Goal: Task Accomplishment & Management: Manage account settings

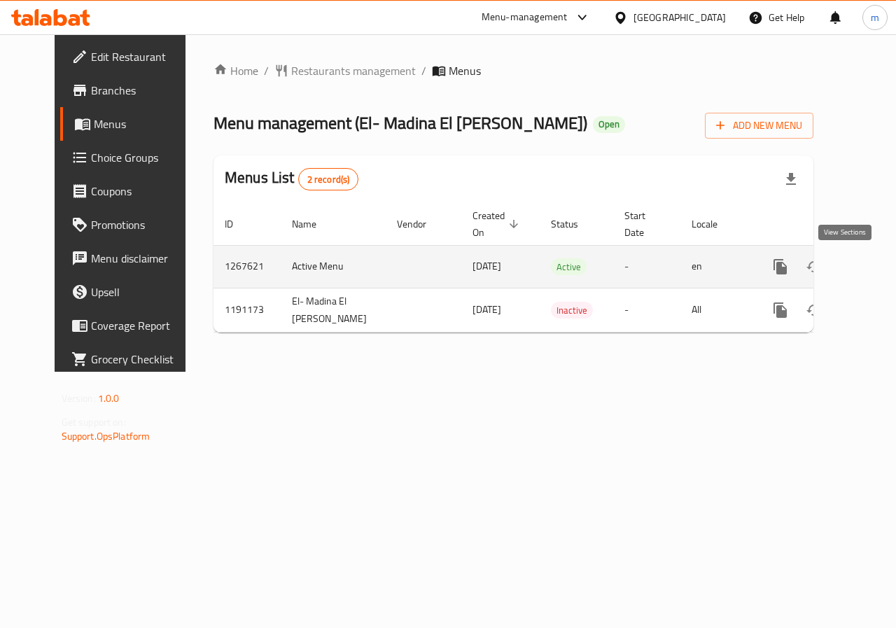
click at [873, 267] on icon "enhanced table" at bounding box center [881, 266] width 17 height 17
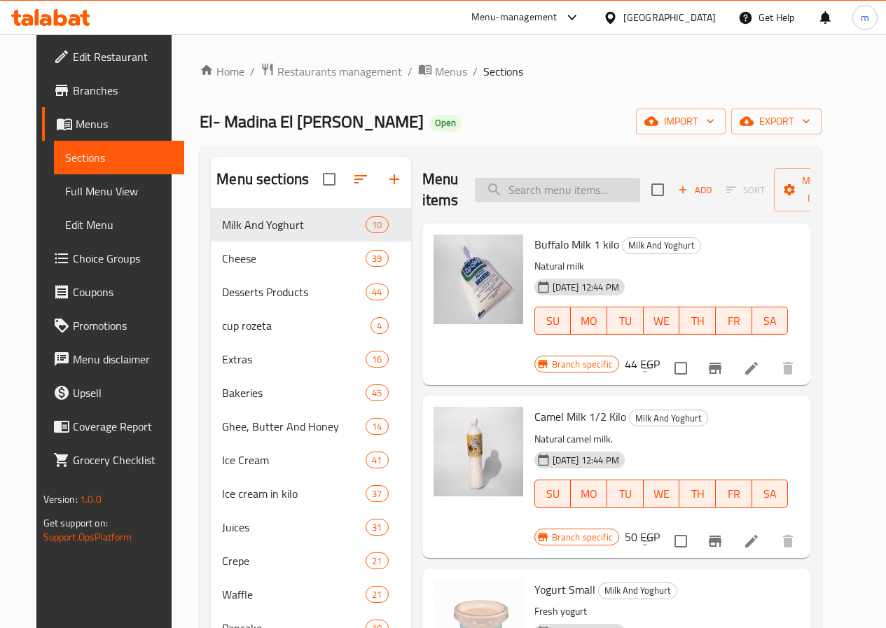
click at [510, 198] on input "search" at bounding box center [557, 190] width 165 height 25
paste input "El- Madina El [PERSON_NAME]"
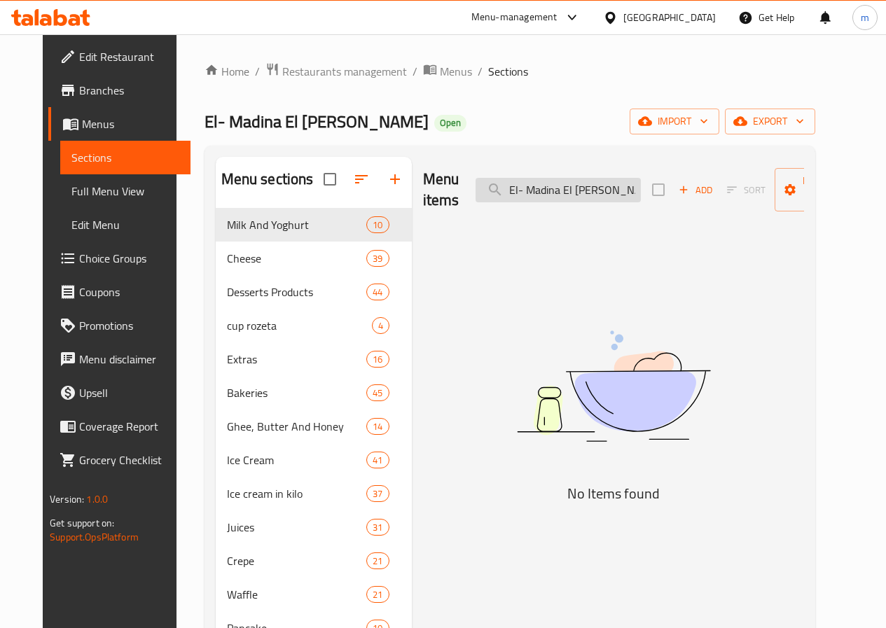
click at [545, 197] on input "El- Madina El [PERSON_NAME]" at bounding box center [557, 190] width 165 height 25
paste input "xt"
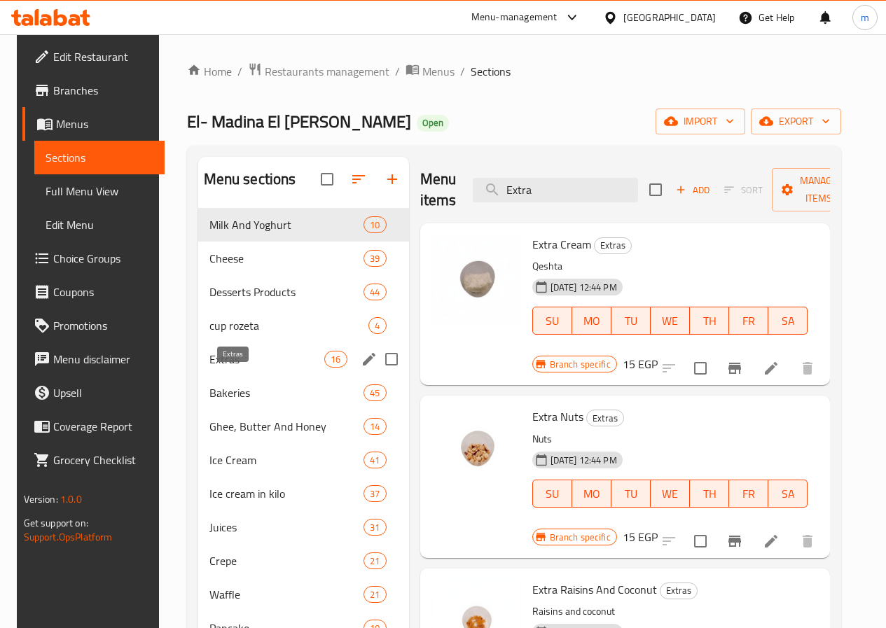
type input "Extra"
click at [244, 368] on span "Extras" at bounding box center [267, 359] width 116 height 17
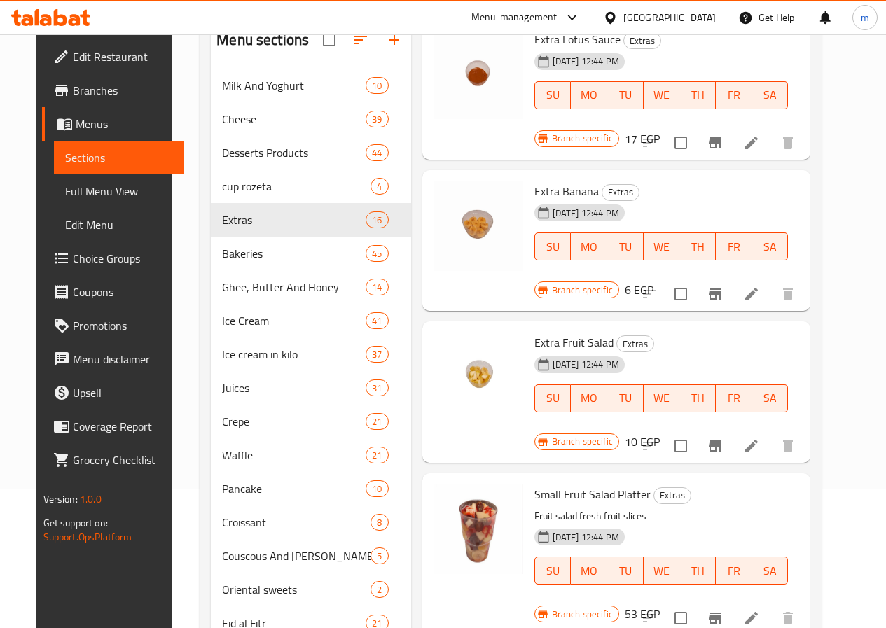
scroll to position [140, 0]
click at [88, 263] on span "Choice Groups" at bounding box center [123, 258] width 100 height 17
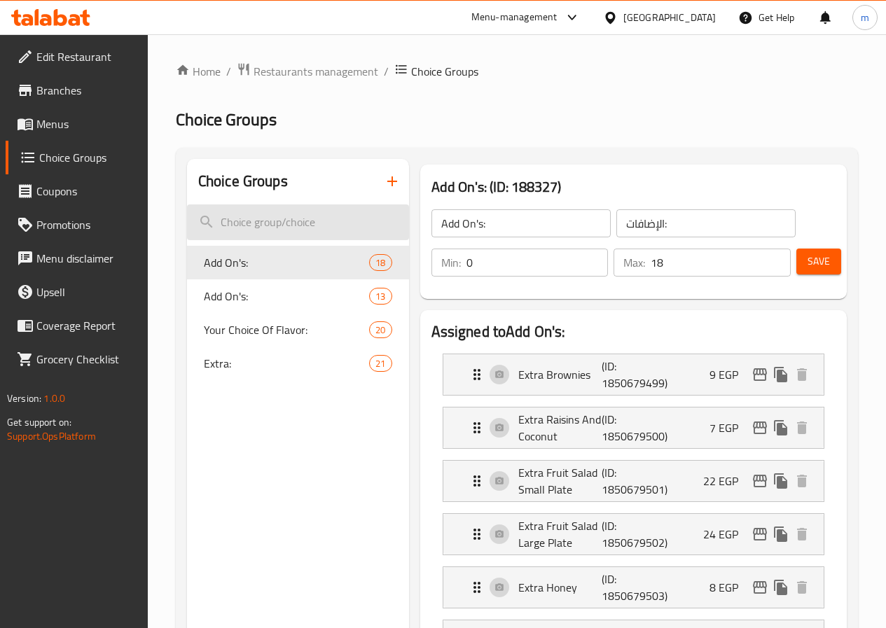
click at [266, 225] on input "search" at bounding box center [298, 222] width 222 height 36
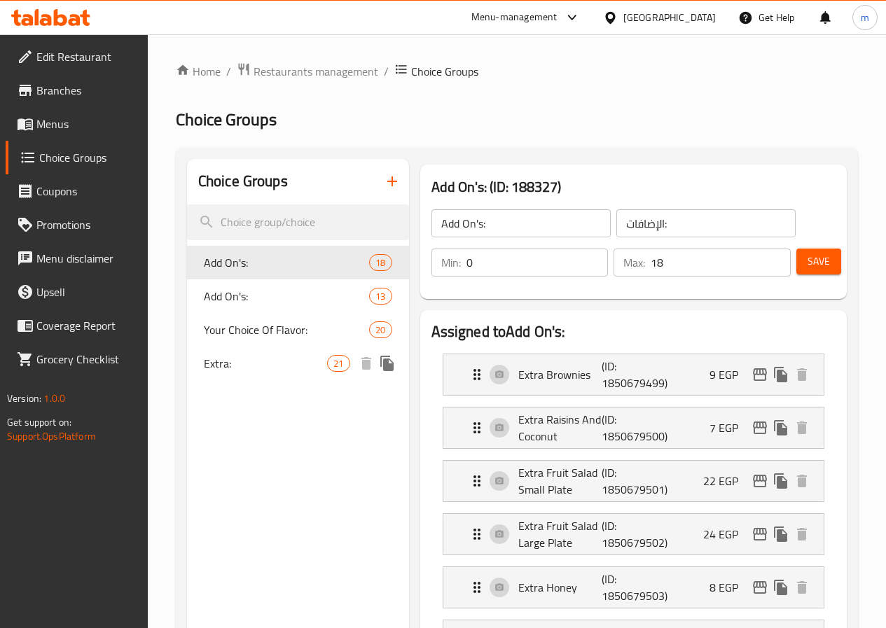
click at [253, 376] on div "Extra: 21" at bounding box center [298, 364] width 222 height 34
type input "Extra:"
type input "إضافة:"
type input "21"
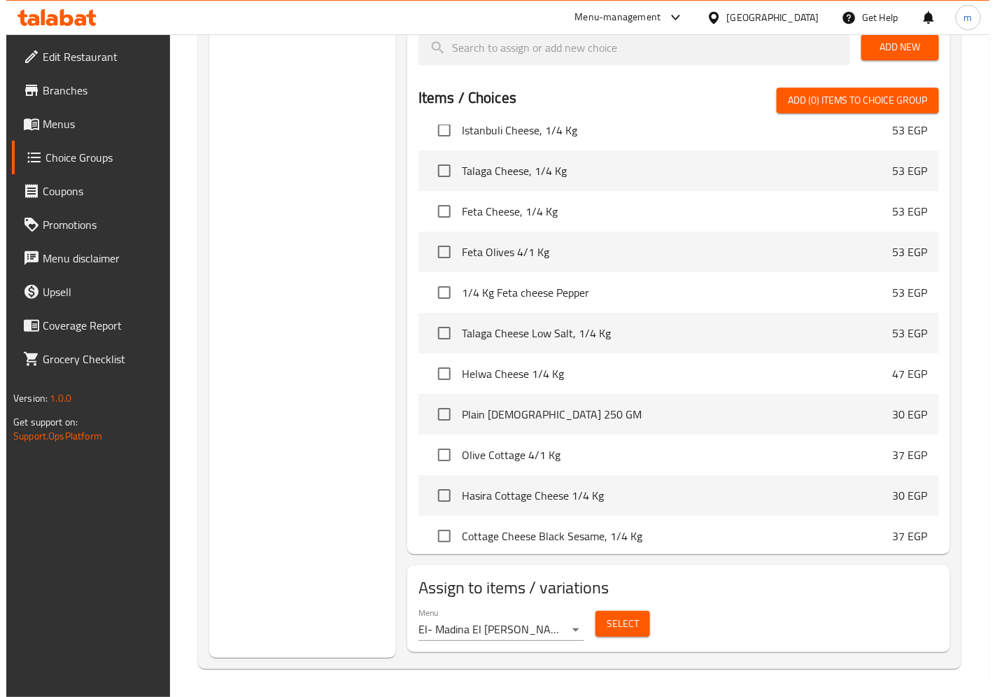
scroll to position [700, 0]
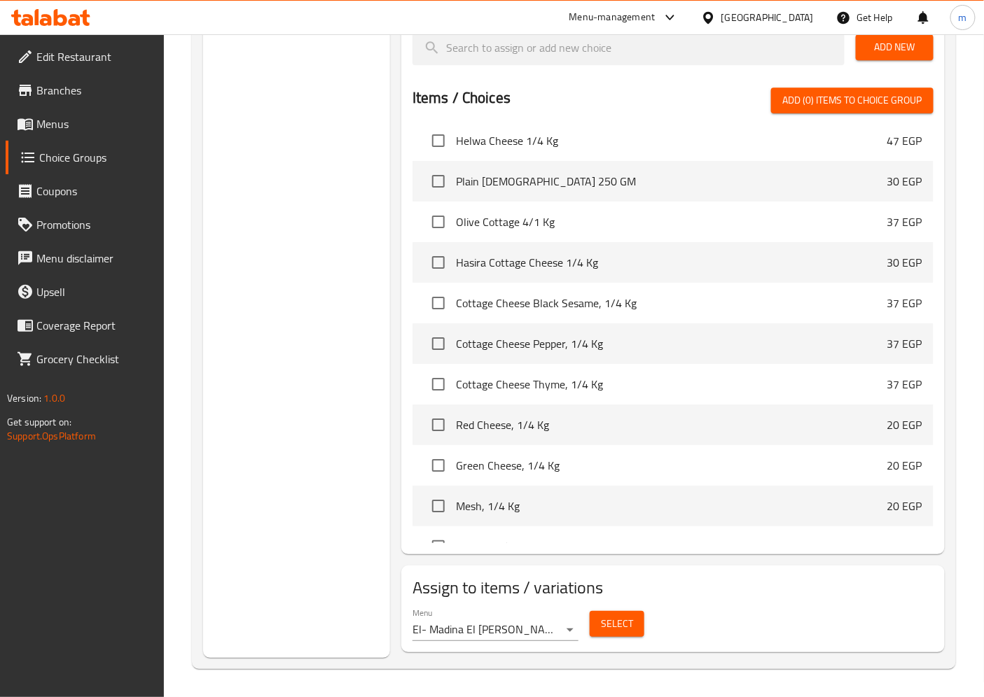
click at [625, 627] on span "Select" at bounding box center [617, 624] width 32 height 18
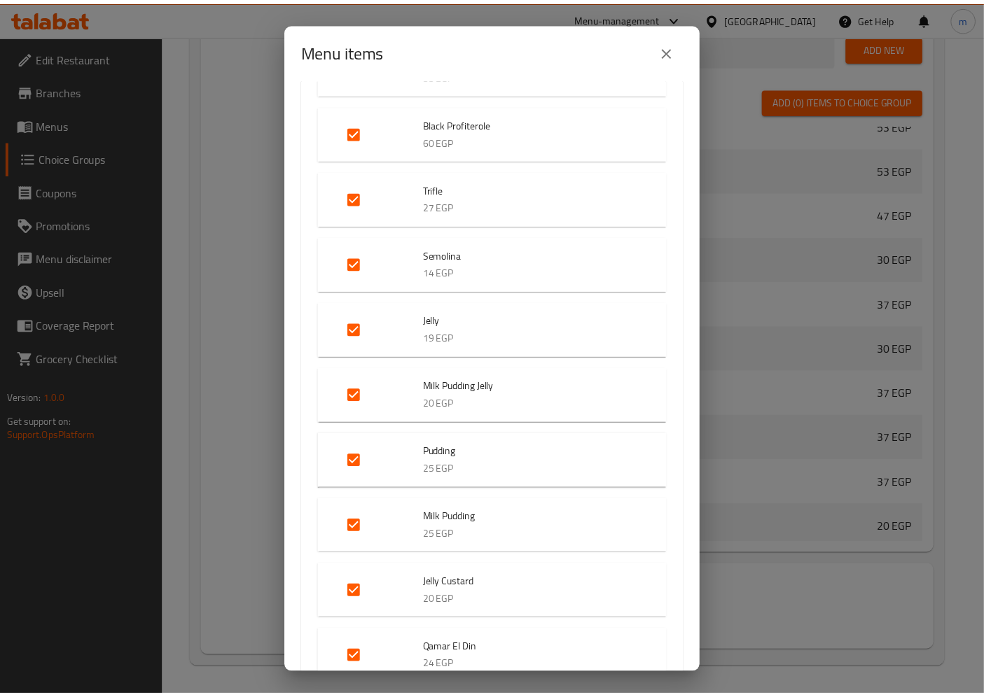
scroll to position [1244, 0]
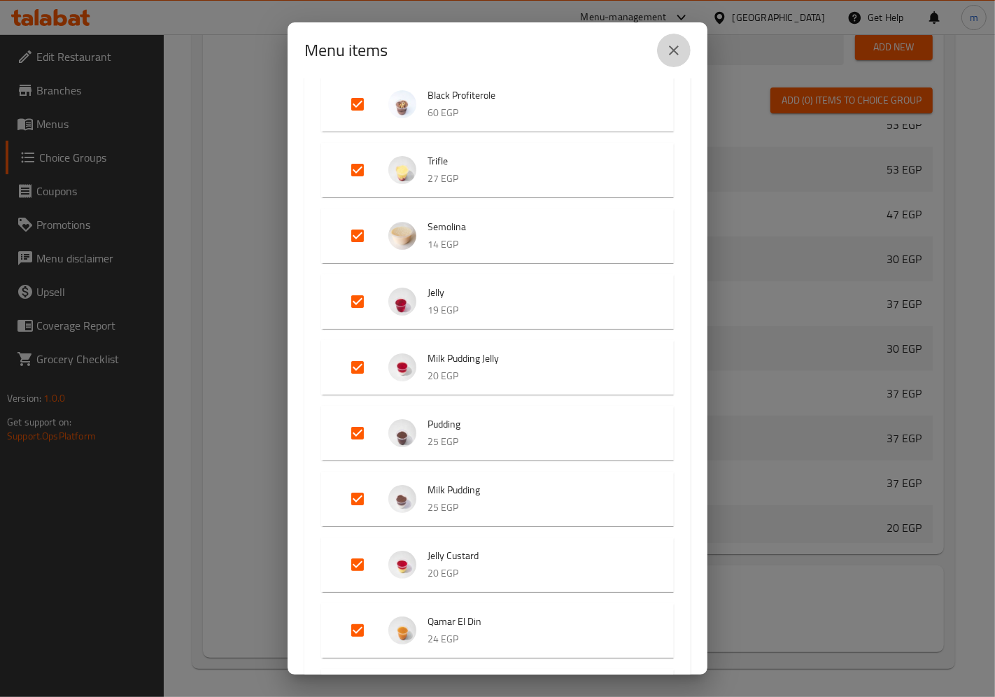
click at [673, 50] on icon "close" at bounding box center [674, 50] width 17 height 17
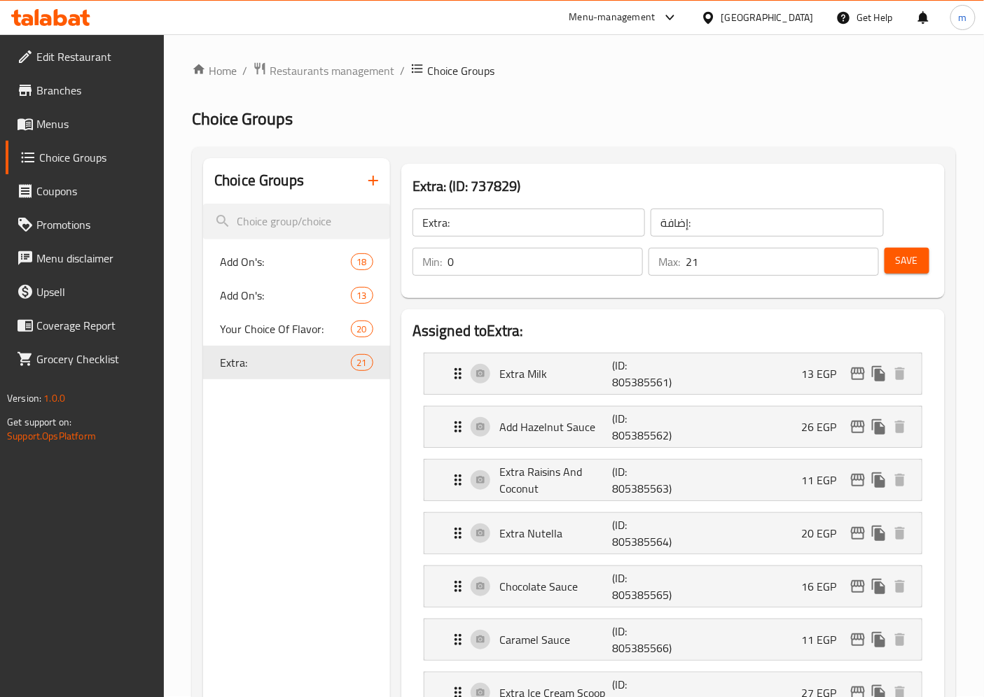
scroll to position [0, 0]
click at [603, 371] on p "Extra Milk" at bounding box center [555, 374] width 113 height 17
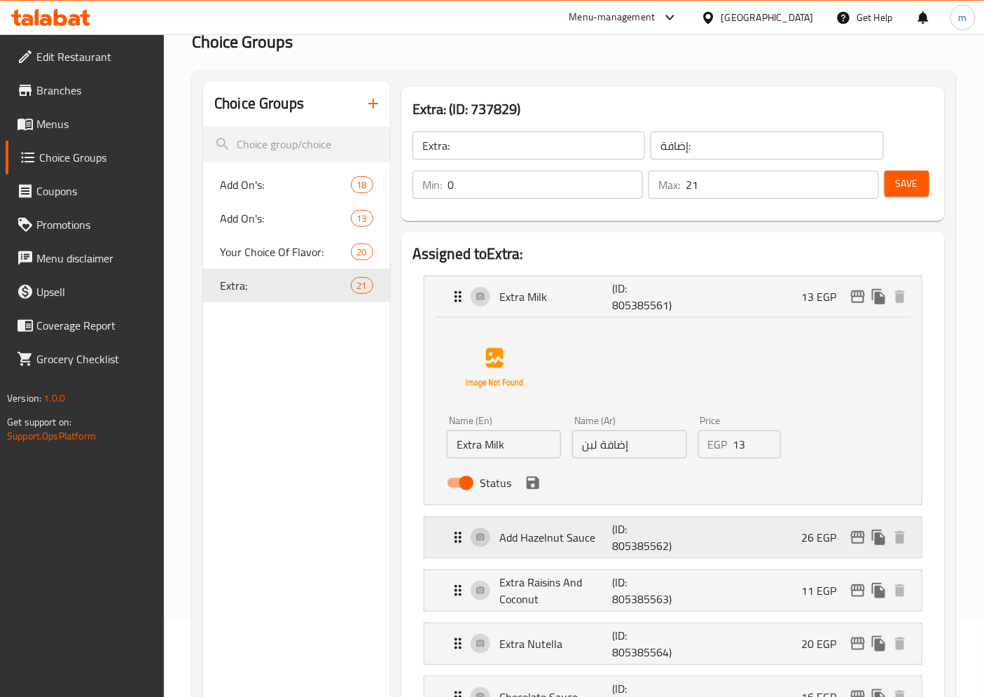
click at [662, 536] on p "(ID: 805385562)" at bounding box center [650, 538] width 76 height 34
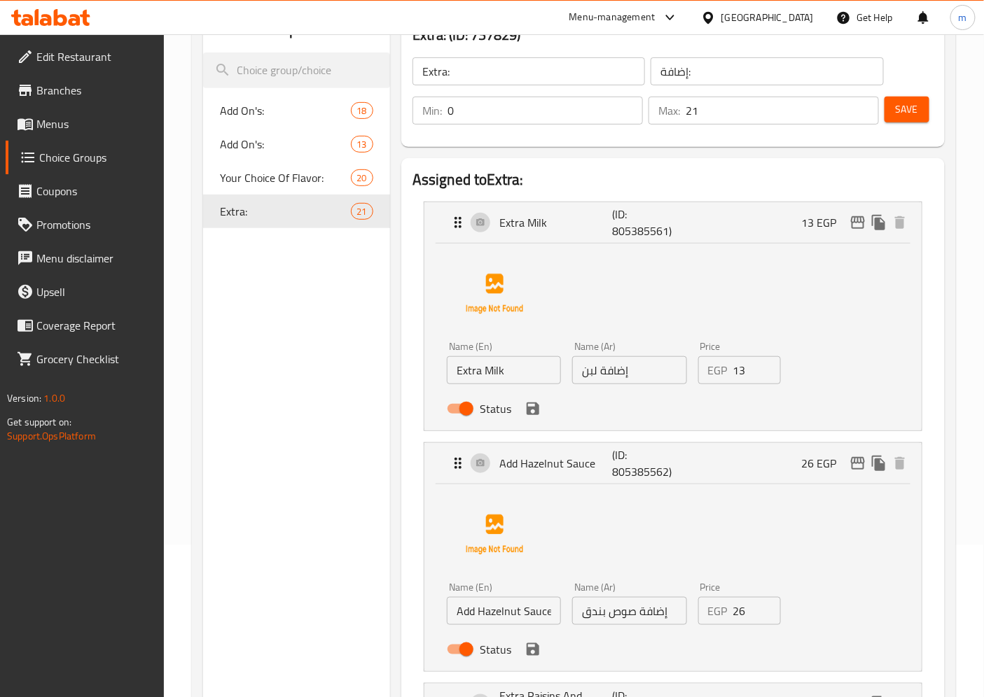
scroll to position [233, 0]
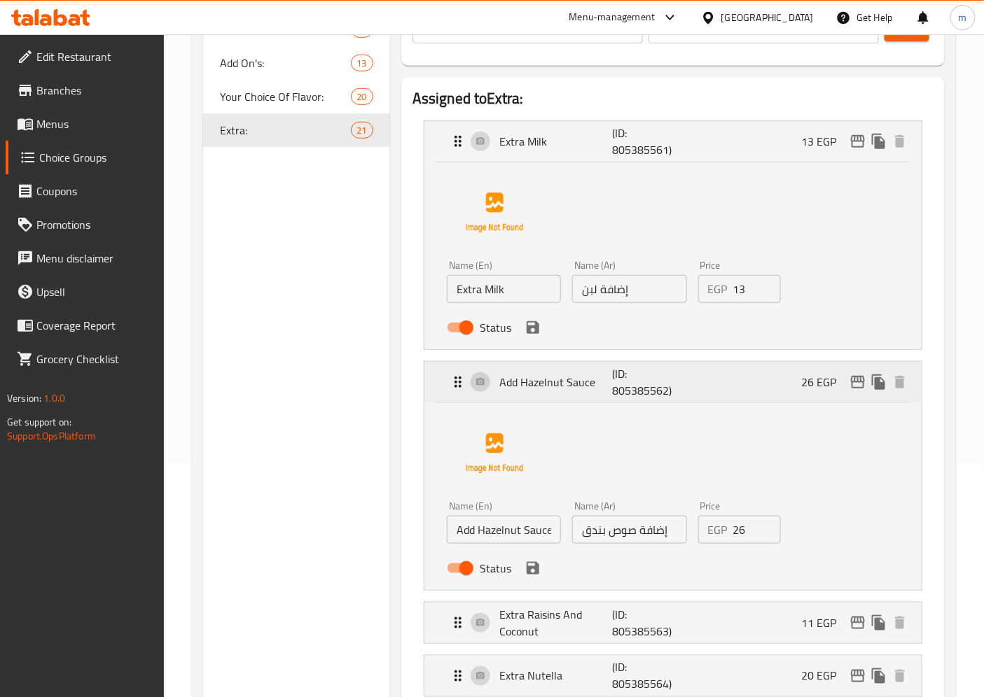
click at [635, 389] on p "(ID: 805385562)" at bounding box center [650, 382] width 76 height 34
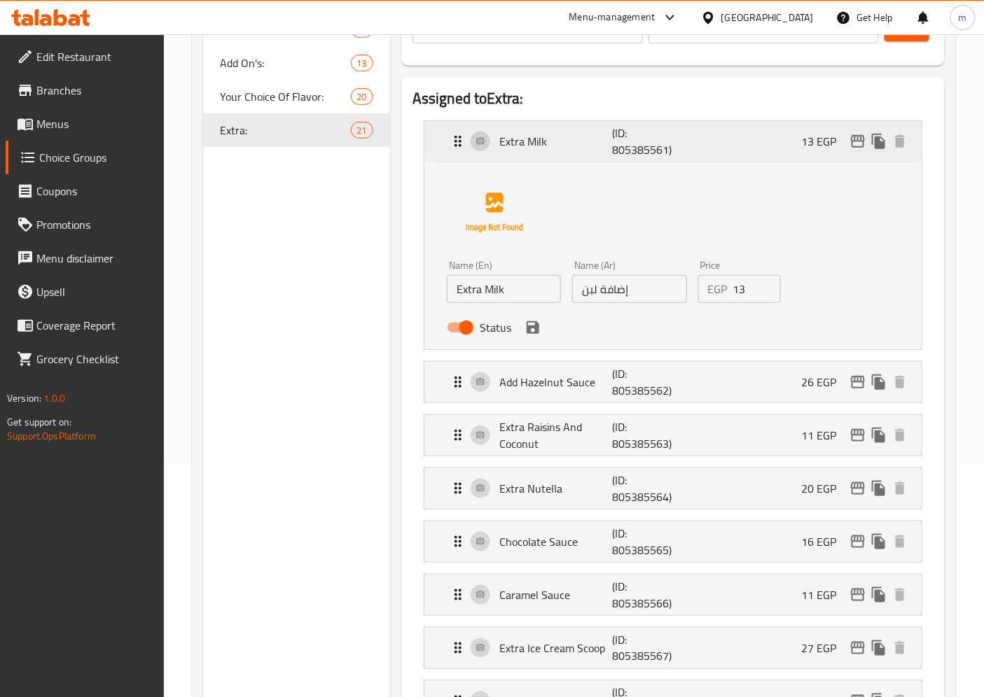
click at [640, 140] on p "(ID: 805385561)" at bounding box center [650, 142] width 76 height 34
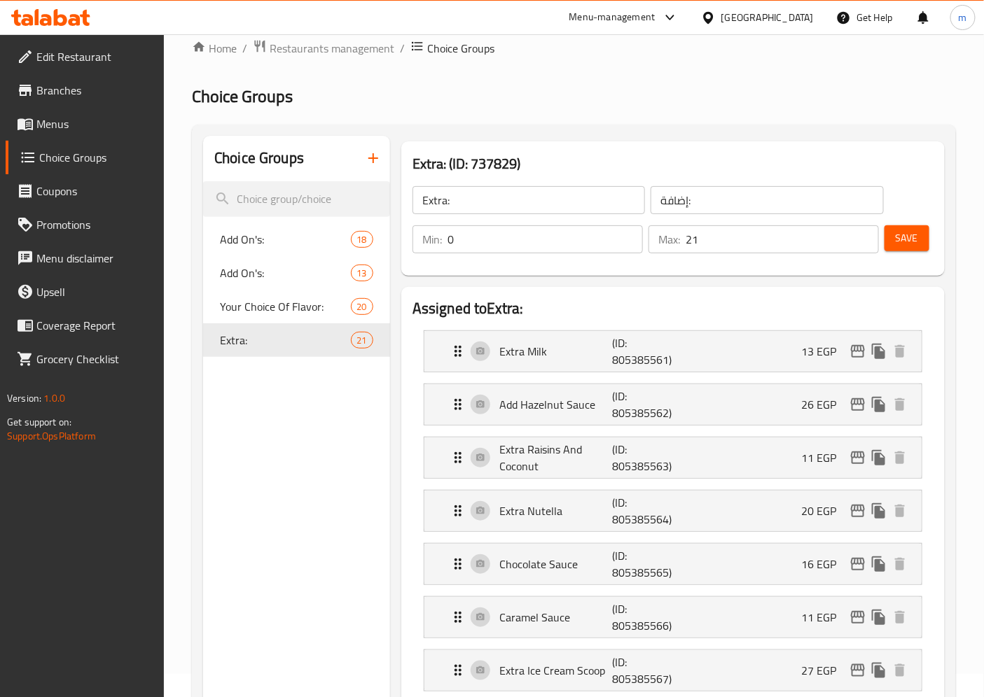
scroll to position [0, 0]
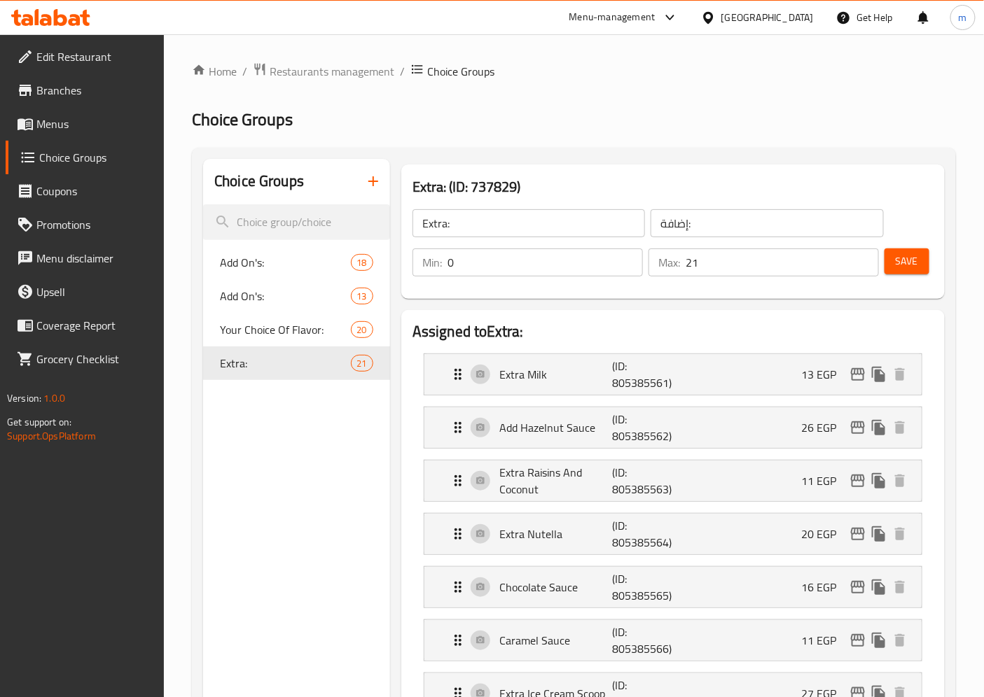
click at [101, 65] on span "Edit Restaurant" at bounding box center [94, 56] width 117 height 17
